Goal: Information Seeking & Learning: Learn about a topic

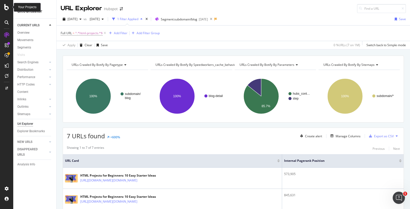
click at [8, 8] on icon at bounding box center [6, 7] width 5 height 6
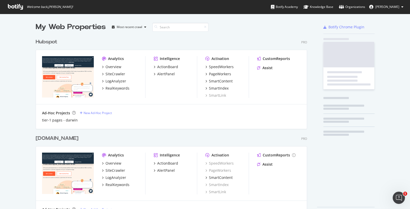
scroll to position [204, 402]
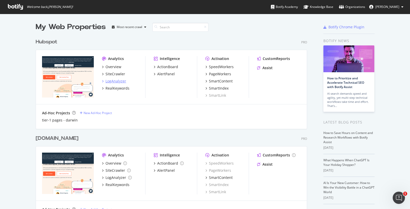
click at [111, 81] on div "LogAnalyzer" at bounding box center [116, 81] width 21 height 5
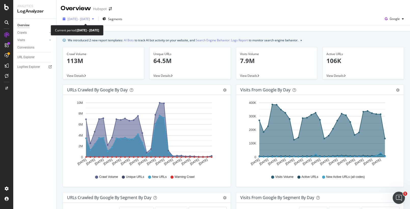
click at [94, 20] on icon "button" at bounding box center [93, 18] width 2 height 3
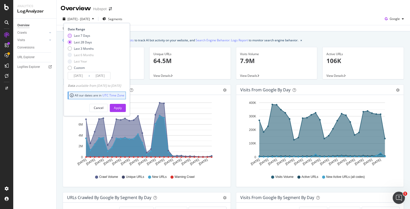
click at [80, 38] on div "Last 7 Days" at bounding box center [82, 35] width 16 height 4
type input "[DATE]"
click at [122, 108] on div "Apply" at bounding box center [118, 108] width 8 height 4
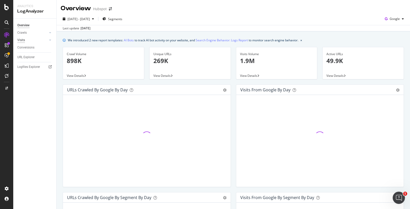
click at [23, 40] on div "Visits" at bounding box center [21, 39] width 8 height 5
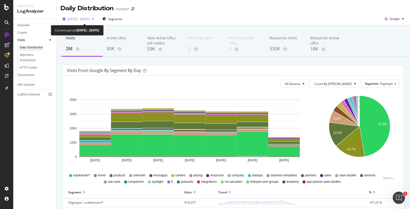
click at [90, 20] on span "[DATE] - [DATE]" at bounding box center [79, 19] width 22 height 4
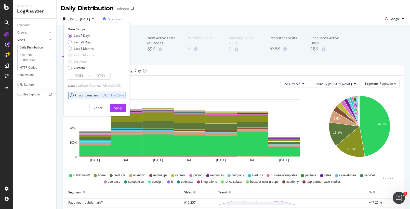
click at [122, 16] on div "Segments" at bounding box center [113, 19] width 20 height 8
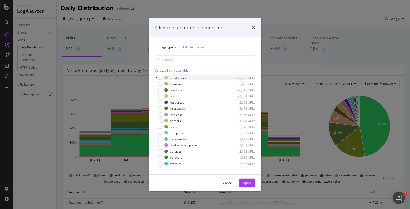
click at [155, 78] on div "modal" at bounding box center [156, 77] width 3 height 5
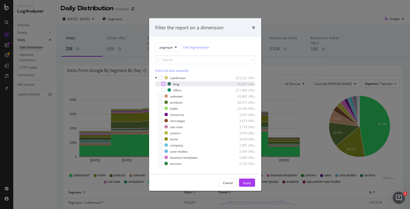
click at [162, 84] on div "modal" at bounding box center [163, 84] width 4 height 4
click at [246, 184] on div "Apply" at bounding box center [247, 182] width 8 height 4
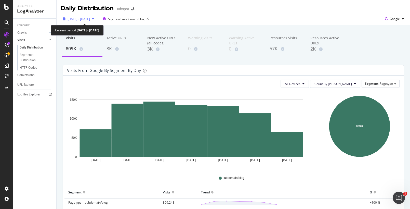
click at [94, 20] on icon "button" at bounding box center [93, 18] width 2 height 3
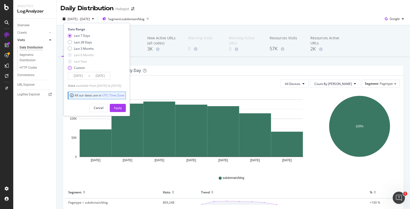
click at [71, 68] on div "Custom" at bounding box center [70, 68] width 4 height 4
click at [77, 73] on input "[DATE]" at bounding box center [78, 75] width 20 height 7
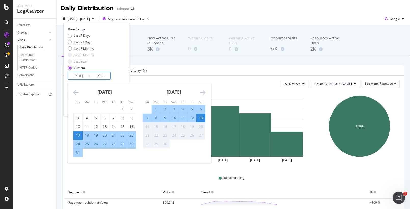
click at [78, 152] on div "31" at bounding box center [78, 152] width 9 height 5
type input "[DATE]"
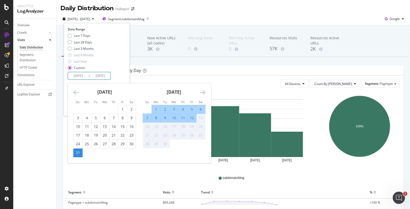
click at [201, 108] on div "6" at bounding box center [201, 109] width 9 height 5
type input "[DATE]"
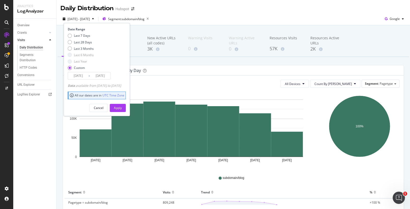
click at [204, 10] on div "Daily Distribution Hubspot" at bounding box center [234, 6] width 354 height 13
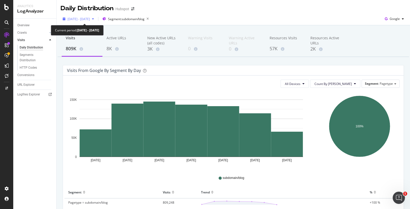
click at [96, 20] on div "button" at bounding box center [93, 18] width 6 height 3
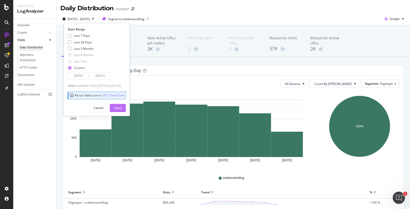
click at [122, 106] on div "Apply" at bounding box center [118, 108] width 8 height 4
